Goal: Information Seeking & Learning: Learn about a topic

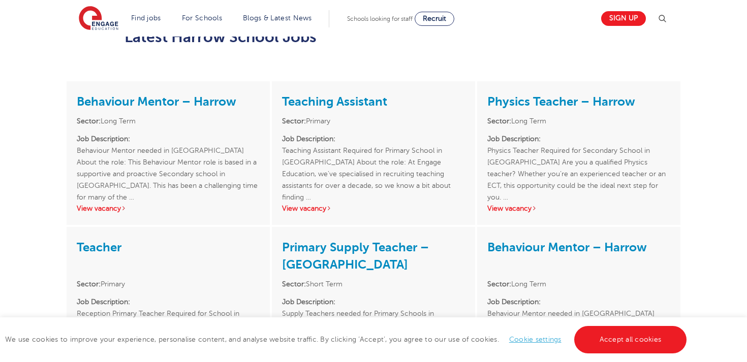
scroll to position [1006, 0]
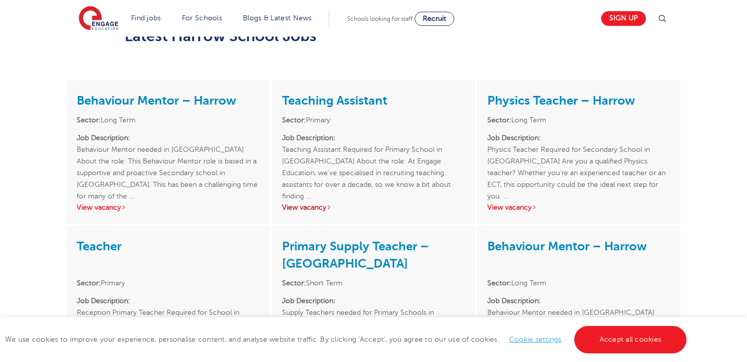
click at [314, 204] on link "View vacancy" at bounding box center [307, 208] width 50 height 8
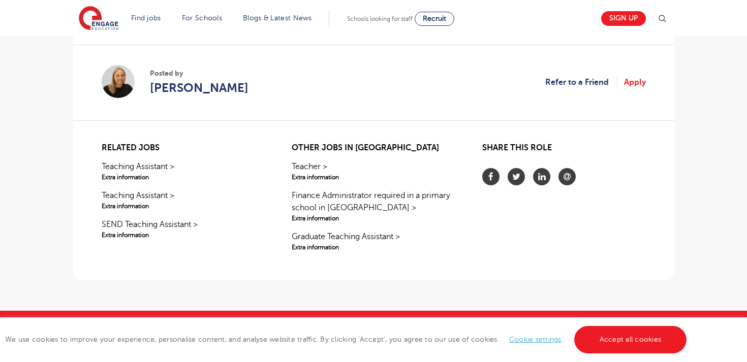
scroll to position [936, 0]
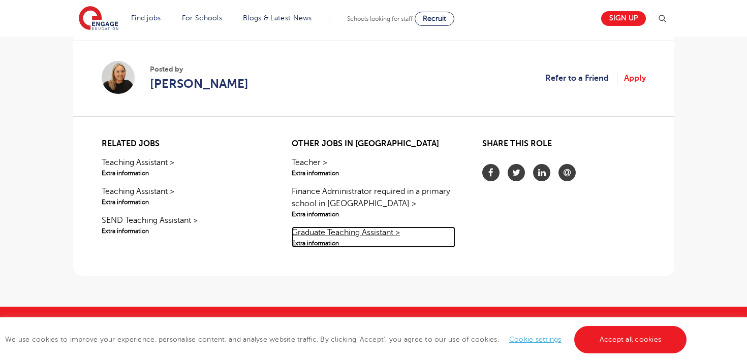
click at [328, 234] on link "Graduate Teaching Assistant > Extra information" at bounding box center [373, 237] width 163 height 21
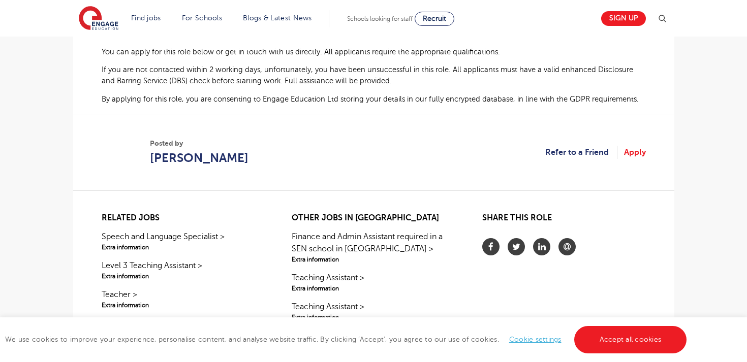
scroll to position [686, 0]
